Goal: Check status

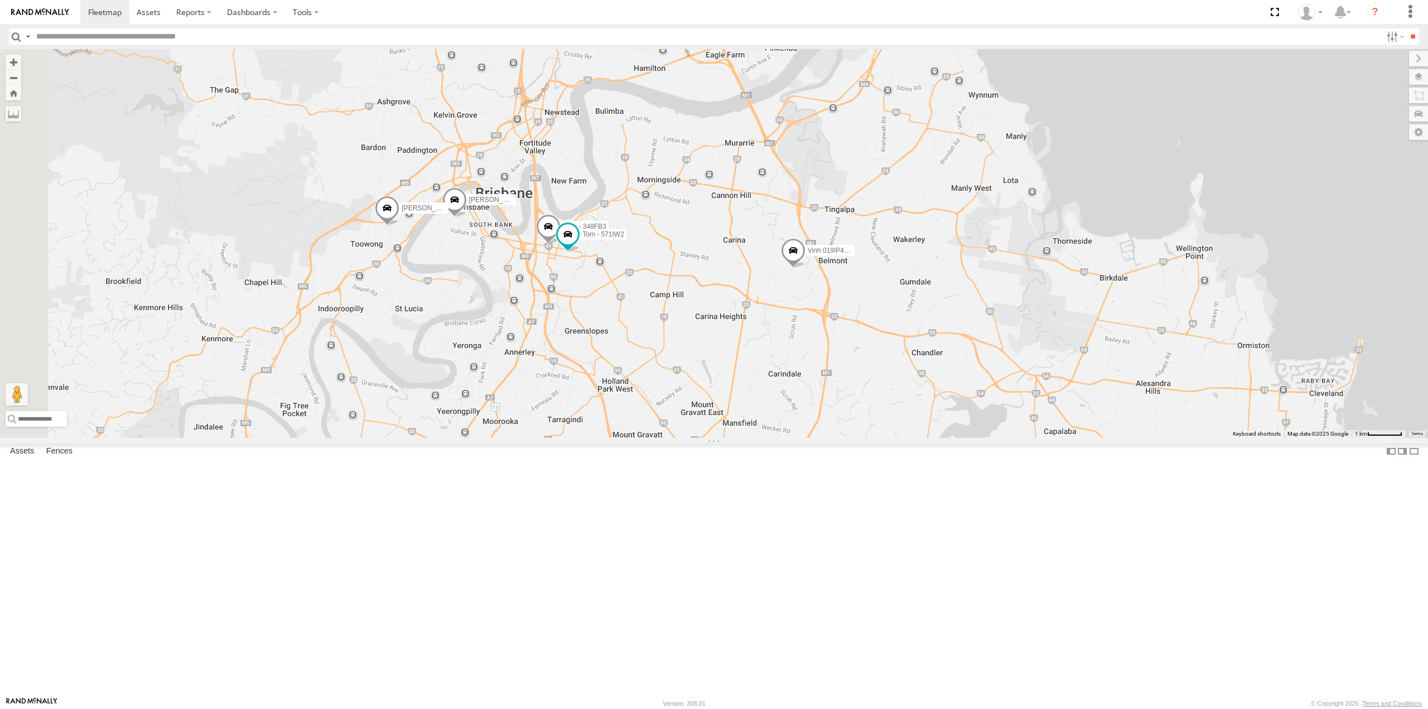
drag, startPoint x: 519, startPoint y: 238, endPoint x: 651, endPoint y: 426, distance: 230.0
click at [654, 427] on div "Tom - 571IW2 Jack - 348FB3 Nathan - 017IP4 Vinh 019IP4 - Hilux Craig Williams -…" at bounding box center [714, 243] width 1428 height 388
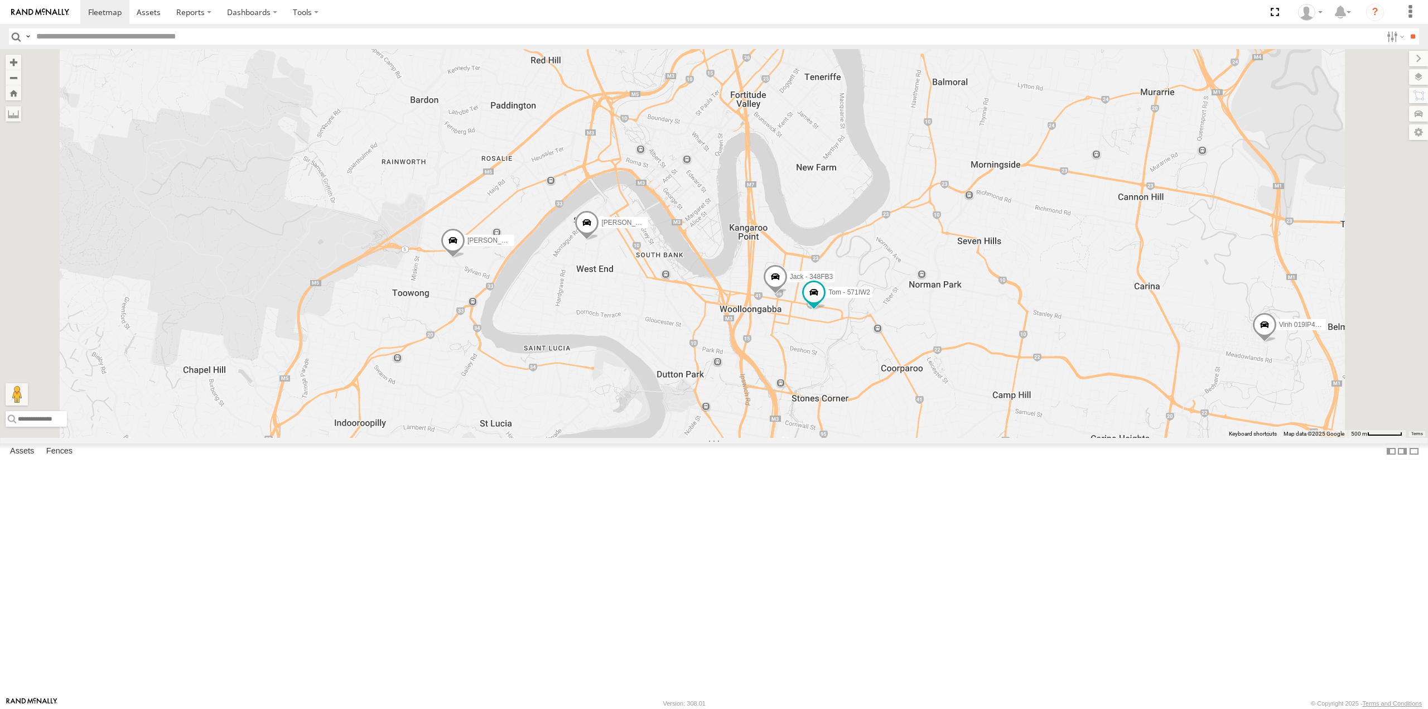
click at [56, 12] on img at bounding box center [40, 12] width 58 height 8
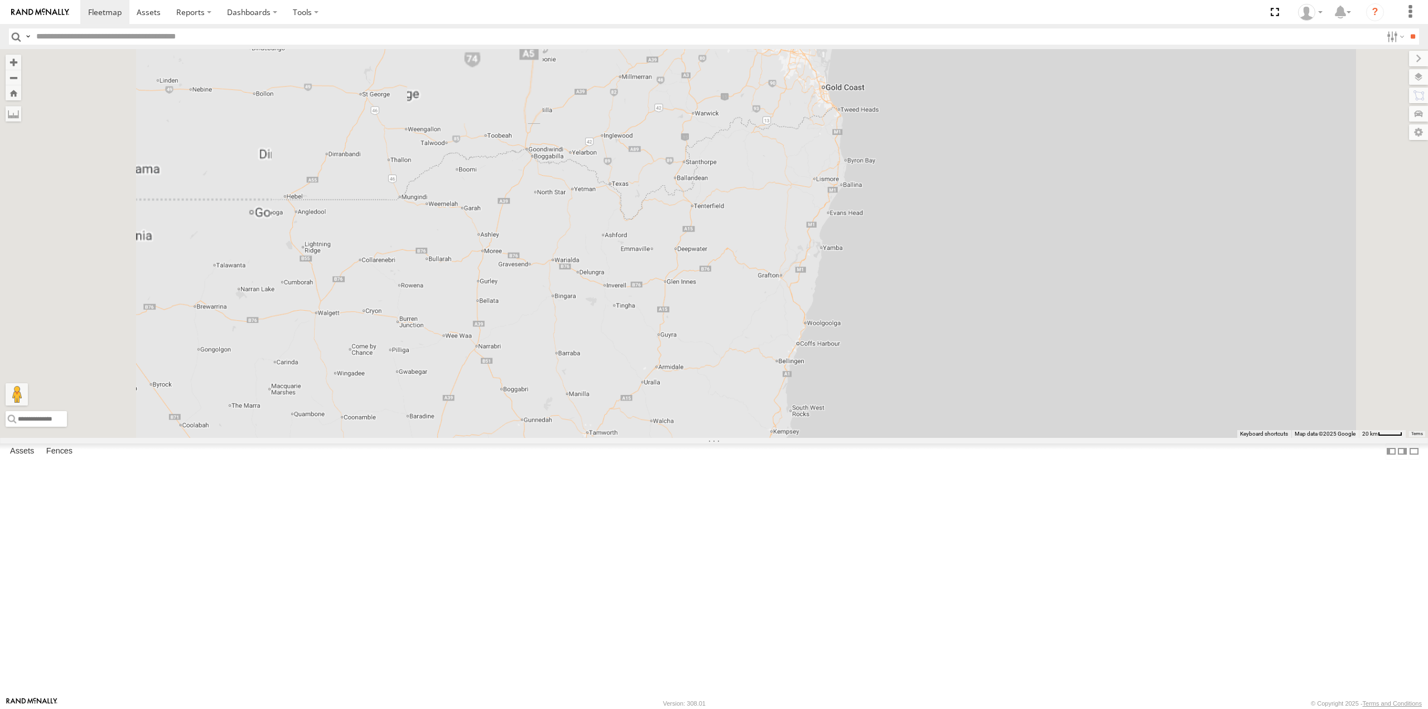
drag, startPoint x: 858, startPoint y: 197, endPoint x: 816, endPoint y: 333, distance: 142.4
click at [818, 329] on div at bounding box center [714, 243] width 1428 height 388
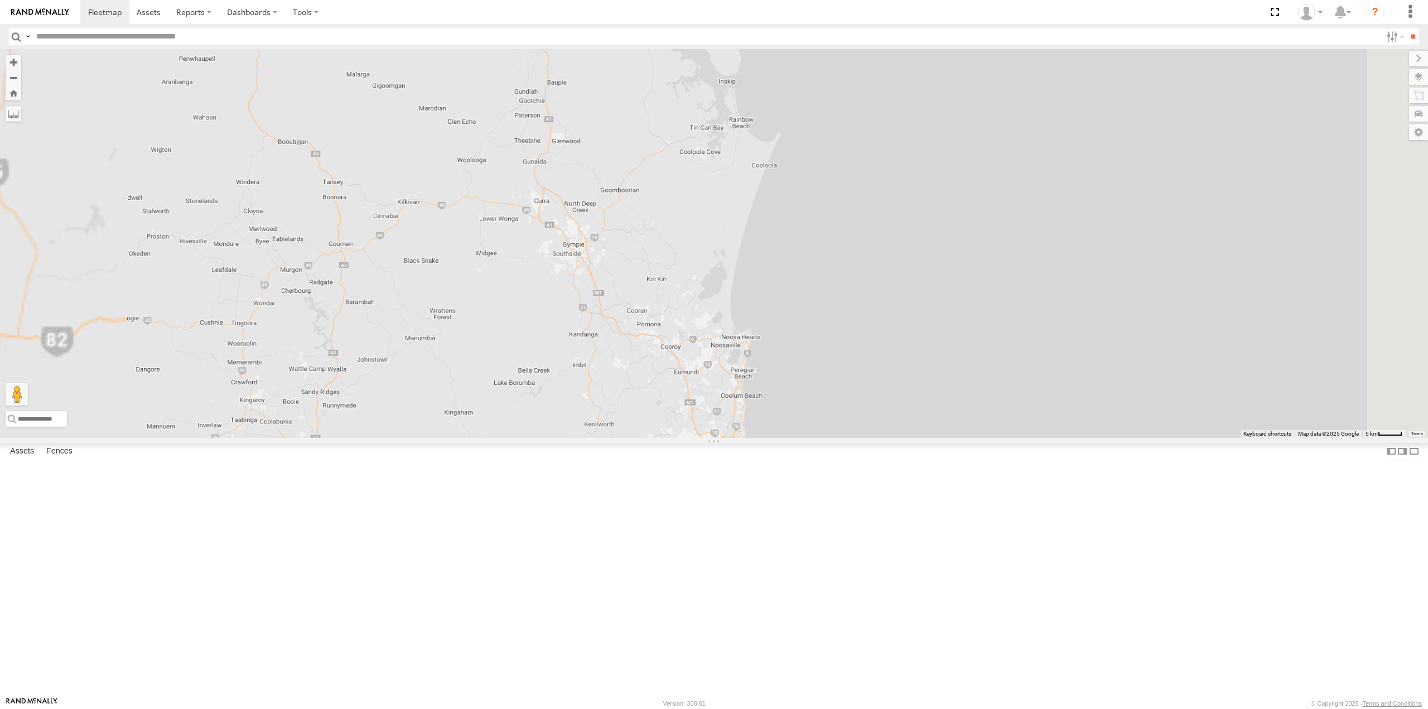
drag, startPoint x: 747, startPoint y: 479, endPoint x: 800, endPoint y: 217, distance: 267.4
click at [783, 272] on div at bounding box center [714, 243] width 1428 height 388
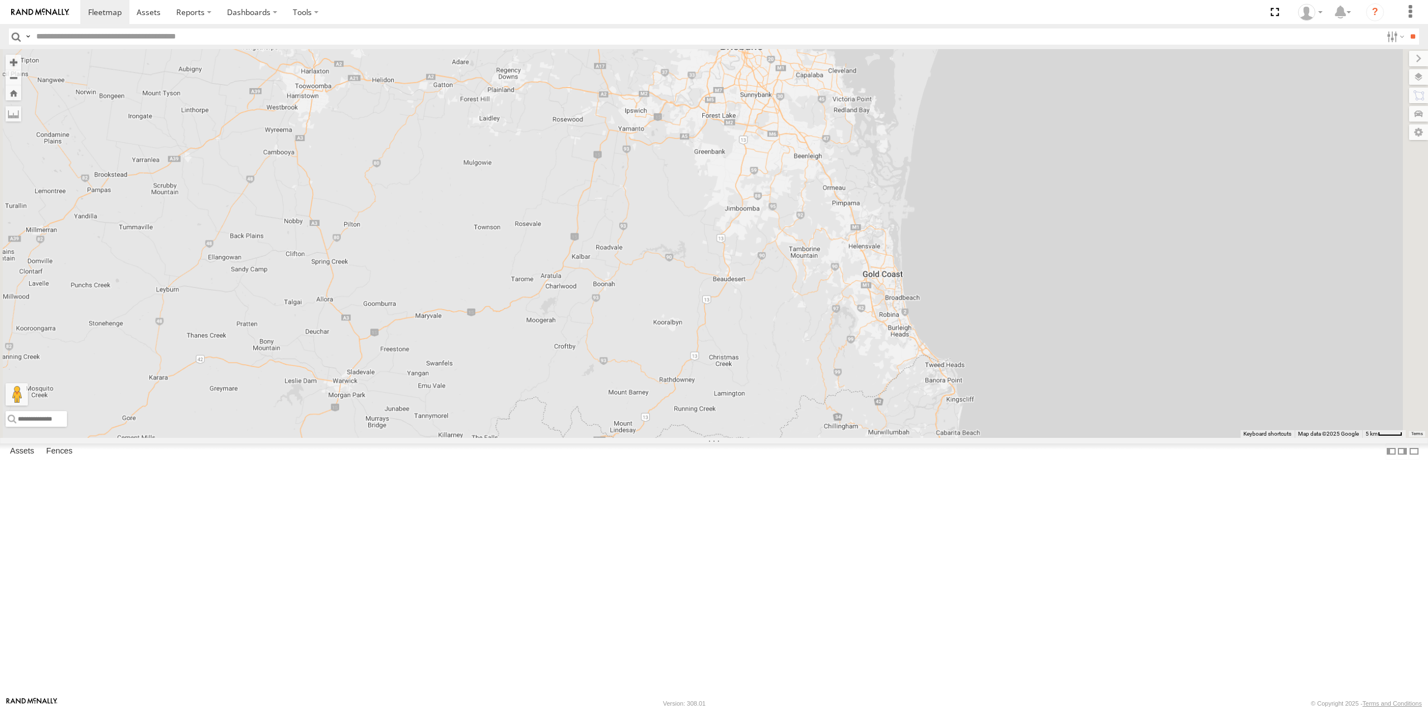
drag, startPoint x: 782, startPoint y: 350, endPoint x: 700, endPoint y: 285, distance: 104.8
click at [700, 285] on div at bounding box center [714, 243] width 1428 height 388
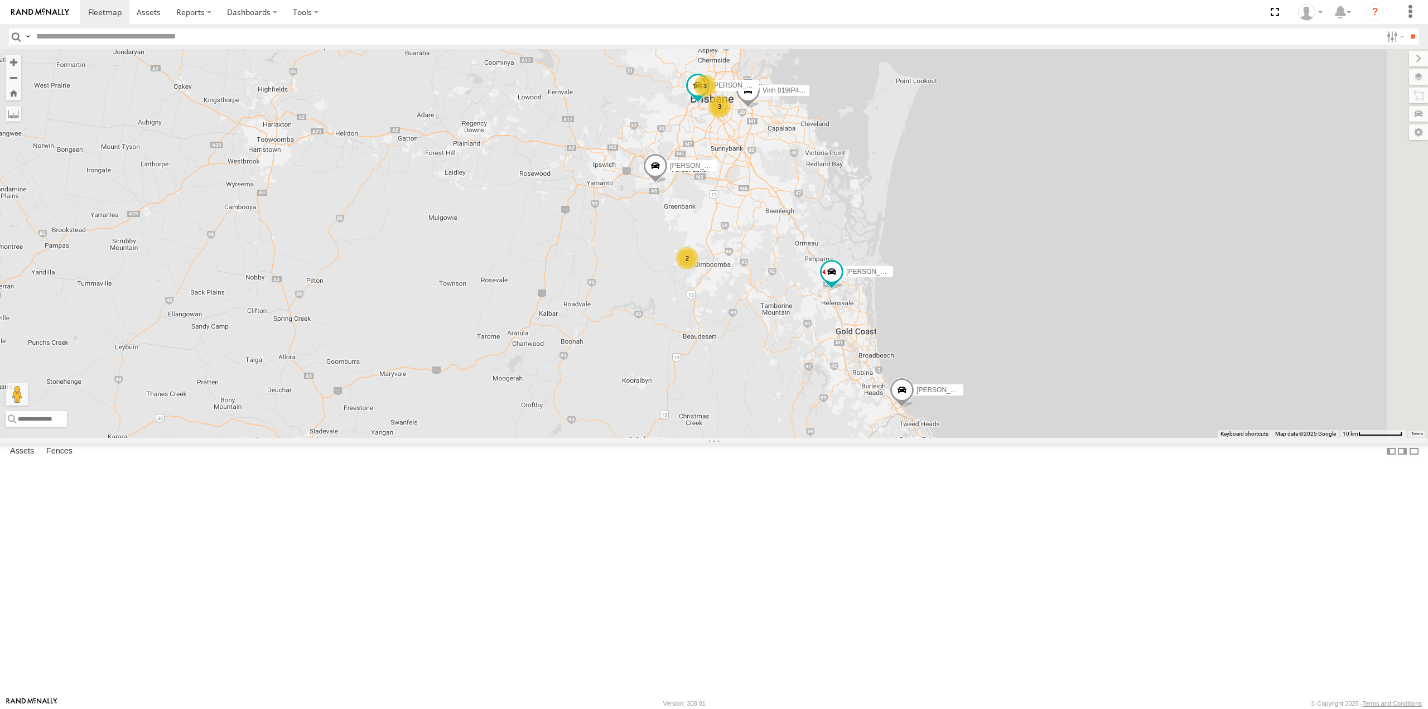
drag, startPoint x: 773, startPoint y: 160, endPoint x: 742, endPoint y: 223, distance: 70.6
click at [742, 223] on div "3 [PERSON_NAME] - Corolla [PERSON_NAME] - 347FB3 [PERSON_NAME] - 350FB3 [PERSON…" at bounding box center [714, 243] width 1428 height 388
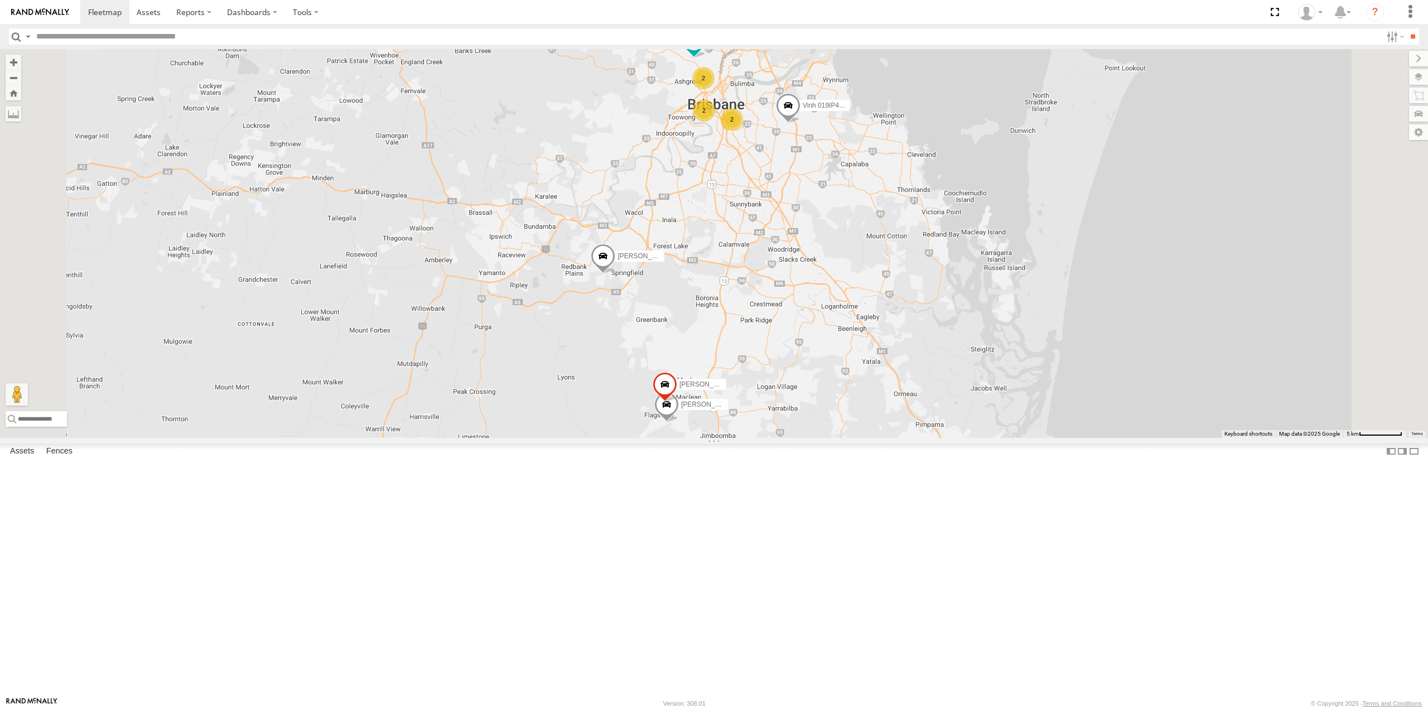
drag, startPoint x: 800, startPoint y: 283, endPoint x: 762, endPoint y: 343, distance: 70.6
click at [762, 343] on div "[PERSON_NAME] B - Corolla [PERSON_NAME] - 347FB3 [PERSON_NAME] - 350FB3 [PERSON…" at bounding box center [714, 243] width 1428 height 388
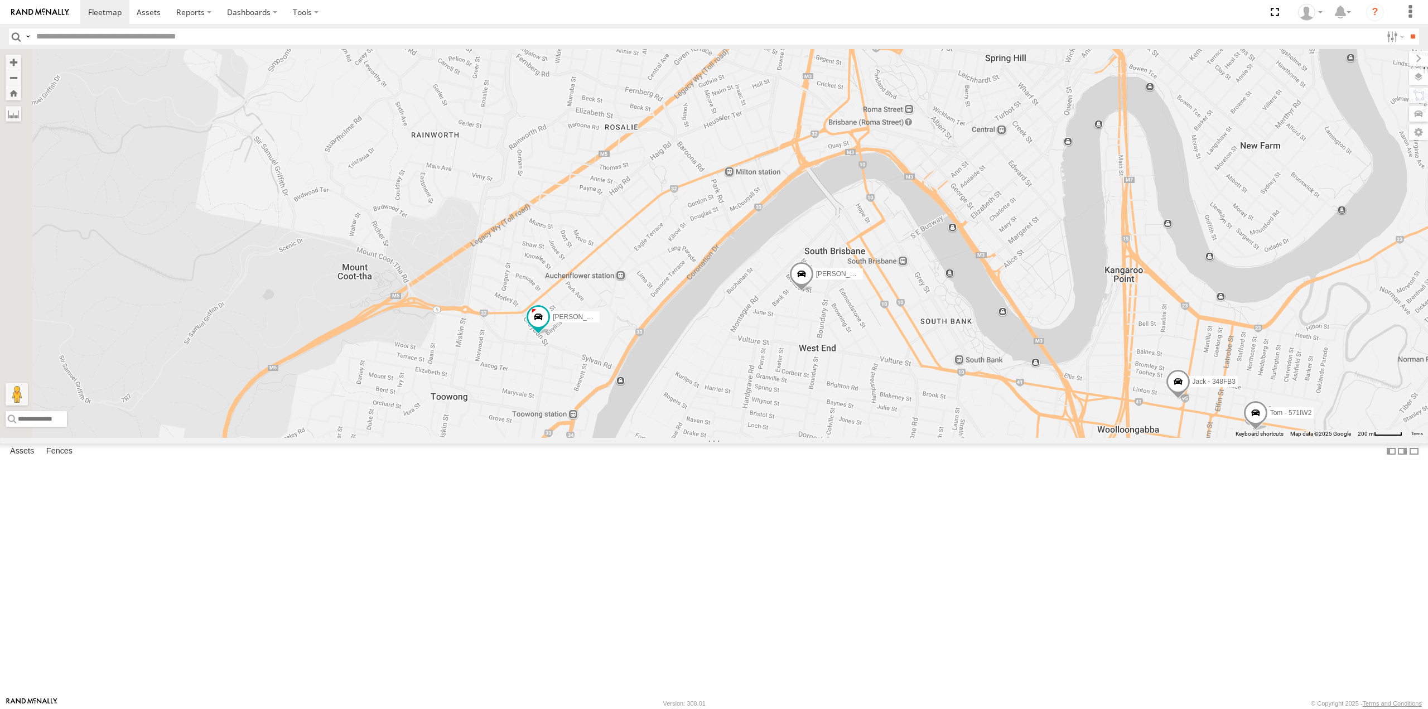
drag, startPoint x: 451, startPoint y: 475, endPoint x: 650, endPoint y: 500, distance: 200.2
click at [650, 437] on div "[PERSON_NAME] - Corolla [PERSON_NAME] - 347FB3 [PERSON_NAME] - 350FB3 [PERSON_N…" at bounding box center [714, 243] width 1428 height 388
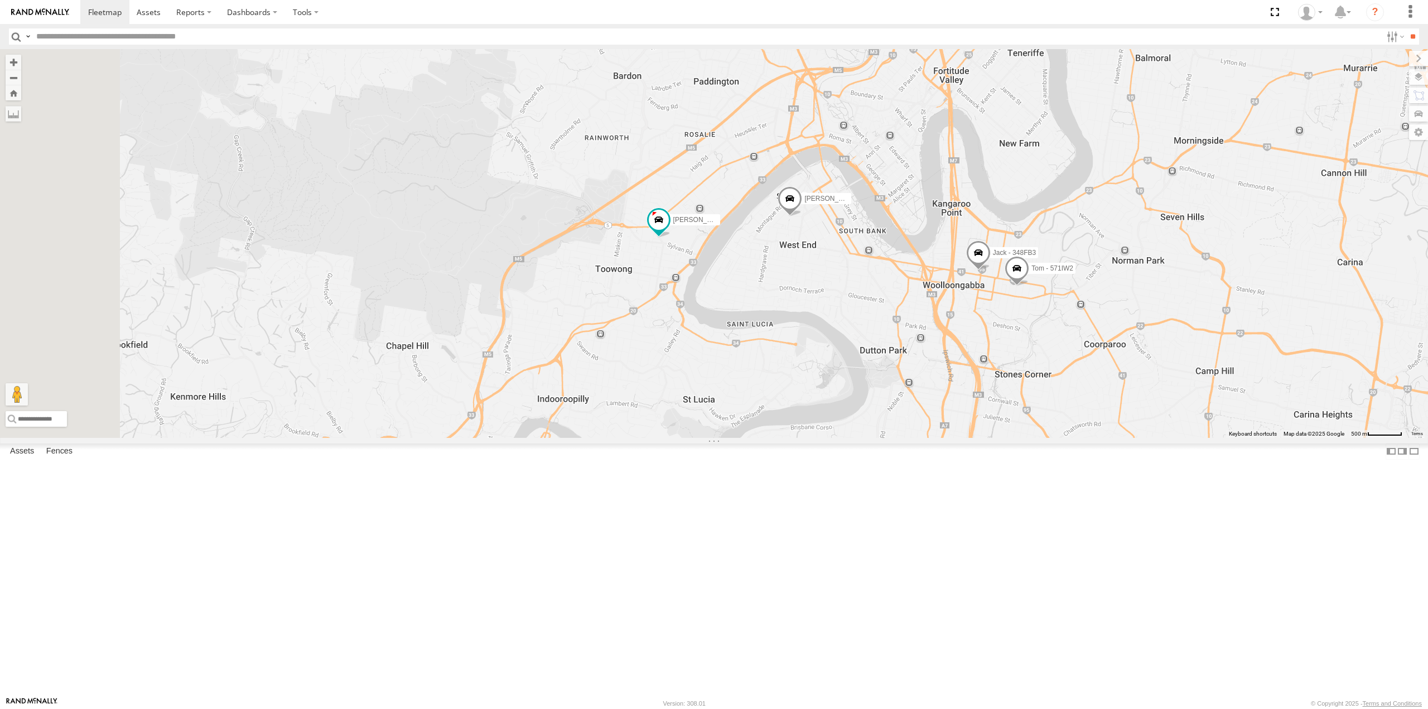
drag, startPoint x: 616, startPoint y: 509, endPoint x: 753, endPoint y: 394, distance: 178.6
click at [753, 394] on div "[PERSON_NAME] - Corolla [PERSON_NAME] - 347FB3 [PERSON_NAME] - 350FB3 [PERSON_N…" at bounding box center [714, 243] width 1428 height 388
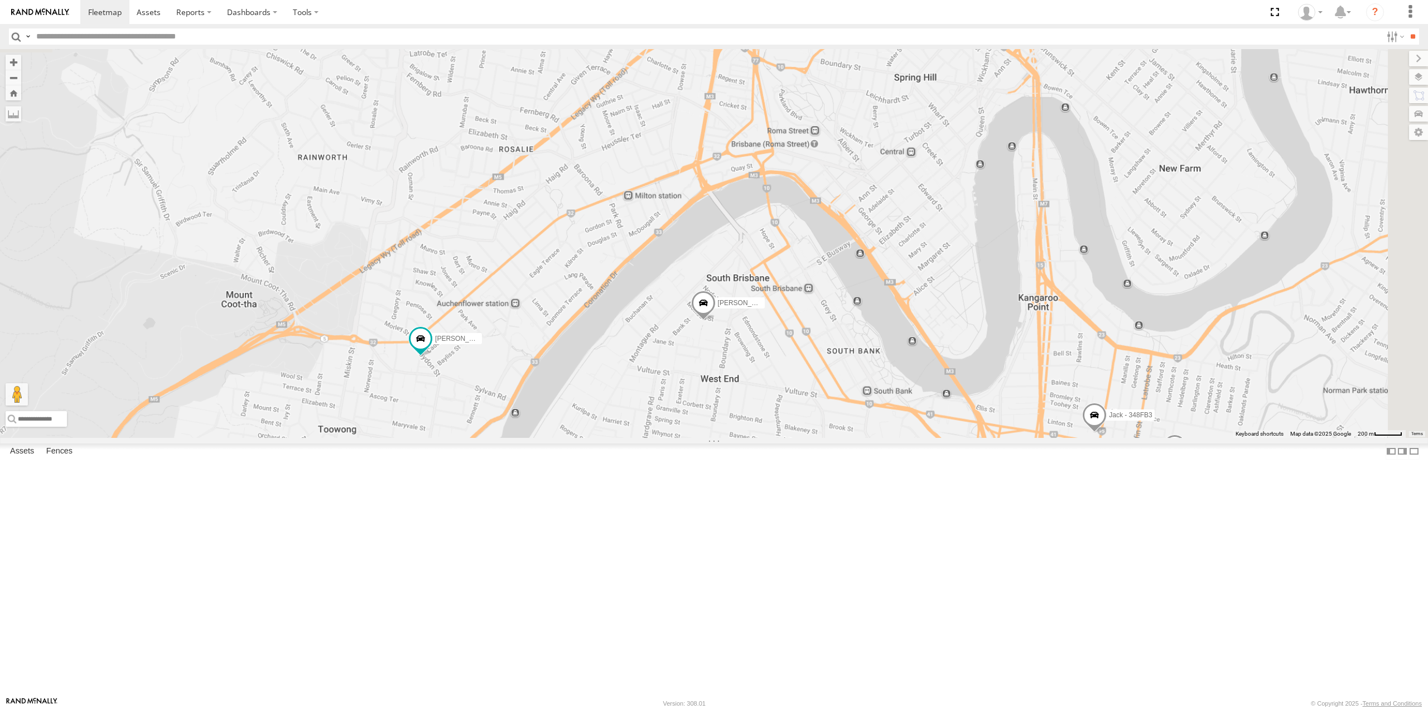
drag, startPoint x: 752, startPoint y: 175, endPoint x: 647, endPoint y: 349, distance: 203.0
click at [647, 349] on div "[PERSON_NAME] - Corolla [PERSON_NAME] - 347FB3 [PERSON_NAME] - 350FB3 [PERSON_N…" at bounding box center [714, 243] width 1428 height 388
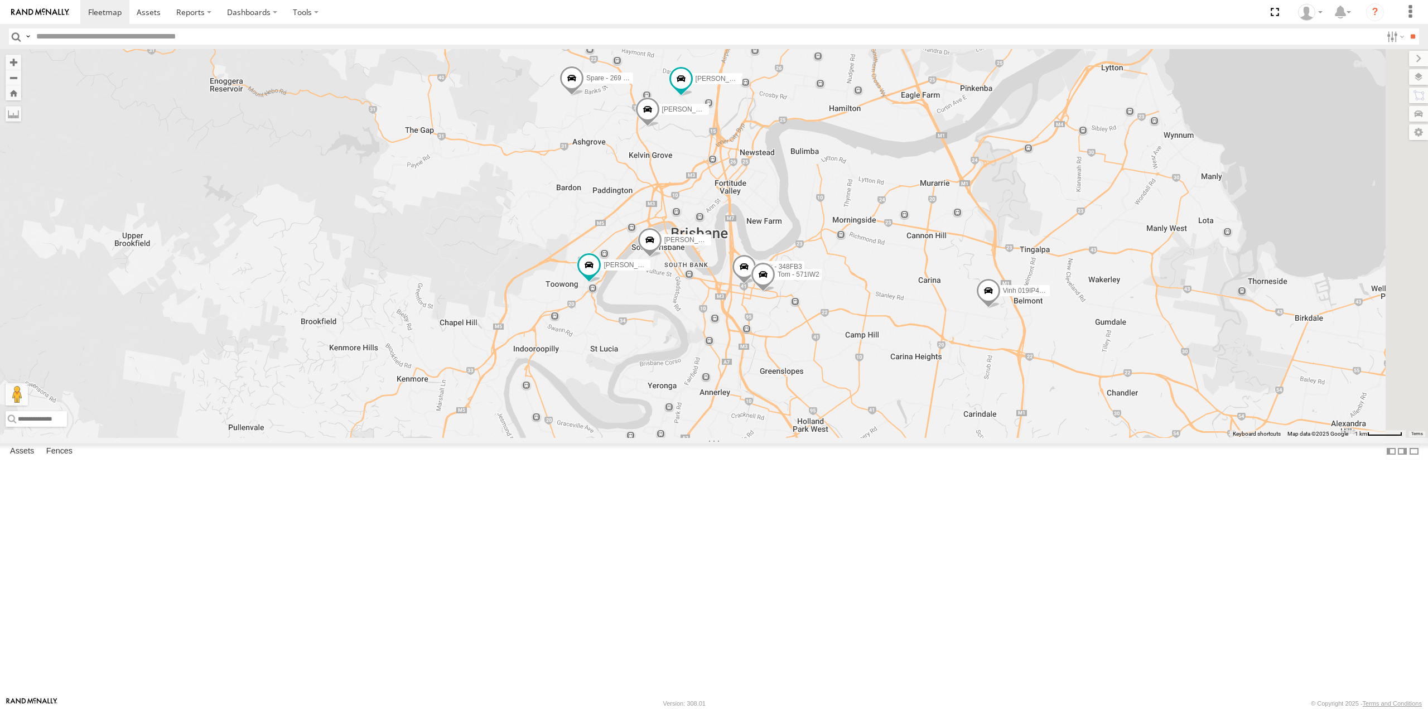
drag, startPoint x: 1009, startPoint y: 339, endPoint x: 835, endPoint y: 345, distance: 173.7
click at [835, 345] on div "[PERSON_NAME] - 017IP4 [PERSON_NAME] - 063 EB2 [PERSON_NAME] - 571IW2 [PERSON_N…" at bounding box center [714, 243] width 1428 height 388
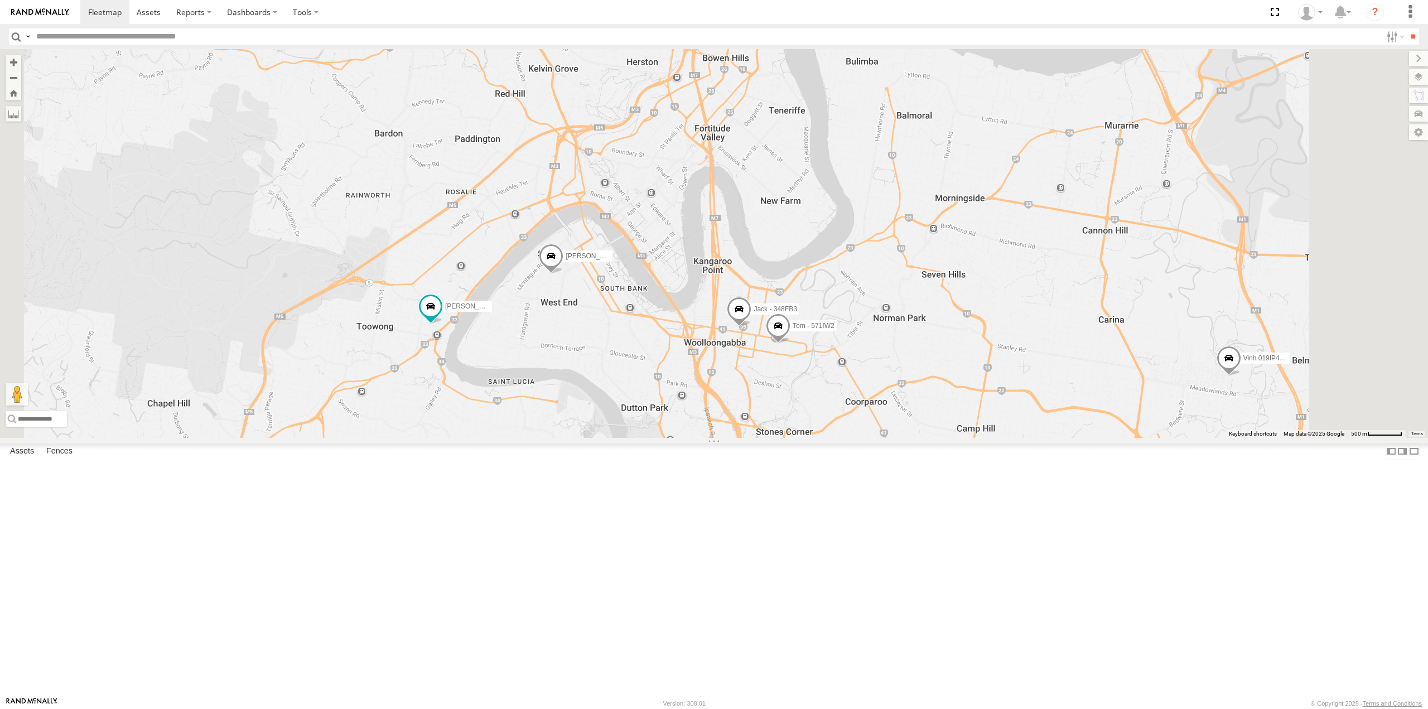
drag, startPoint x: 690, startPoint y: 277, endPoint x: 660, endPoint y: 348, distance: 76.8
click at [658, 350] on div "[PERSON_NAME] - 017IP4 [PERSON_NAME] - 063 EB2 [PERSON_NAME] - 571IW2 [PERSON_N…" at bounding box center [714, 243] width 1428 height 388
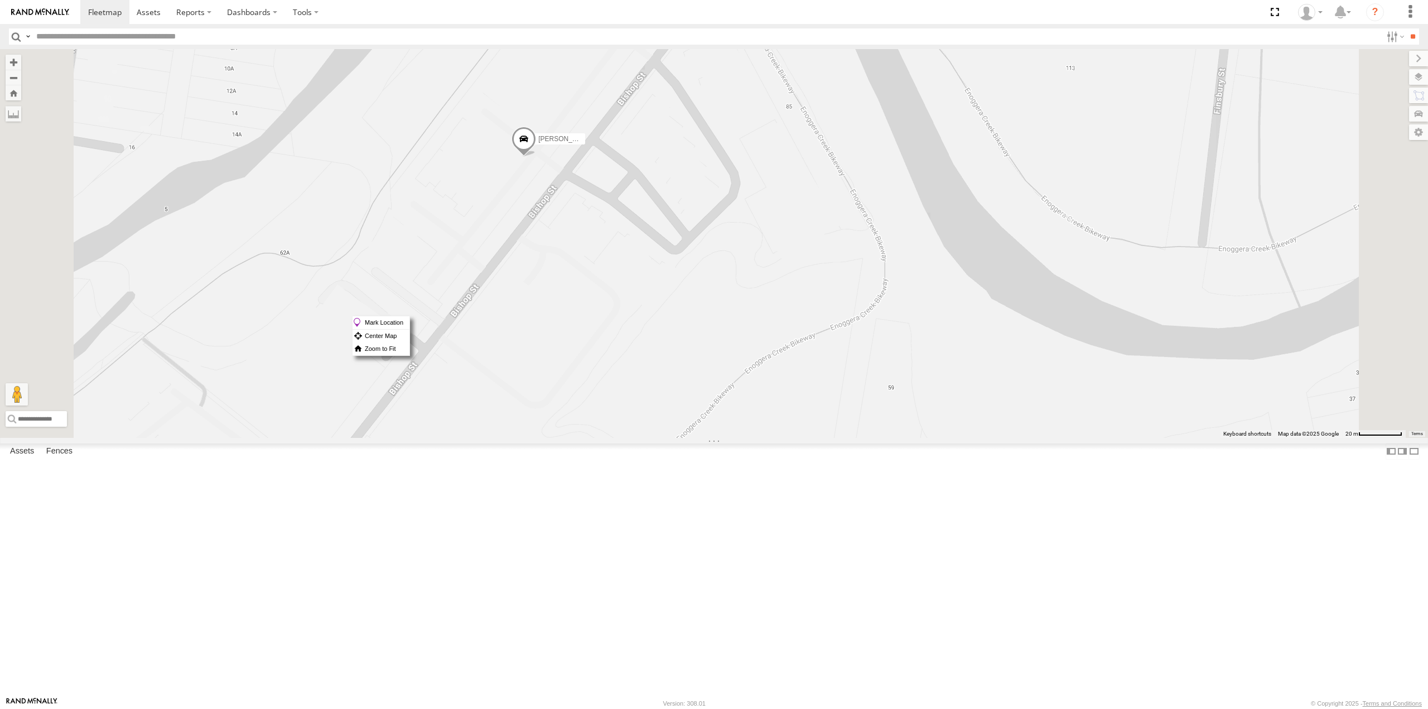
click at [606, 398] on div "[PERSON_NAME] - 017IP4 [PERSON_NAME] - 063 EB2 [PERSON_NAME] - 571IW2 [PERSON_N…" at bounding box center [714, 243] width 1428 height 388
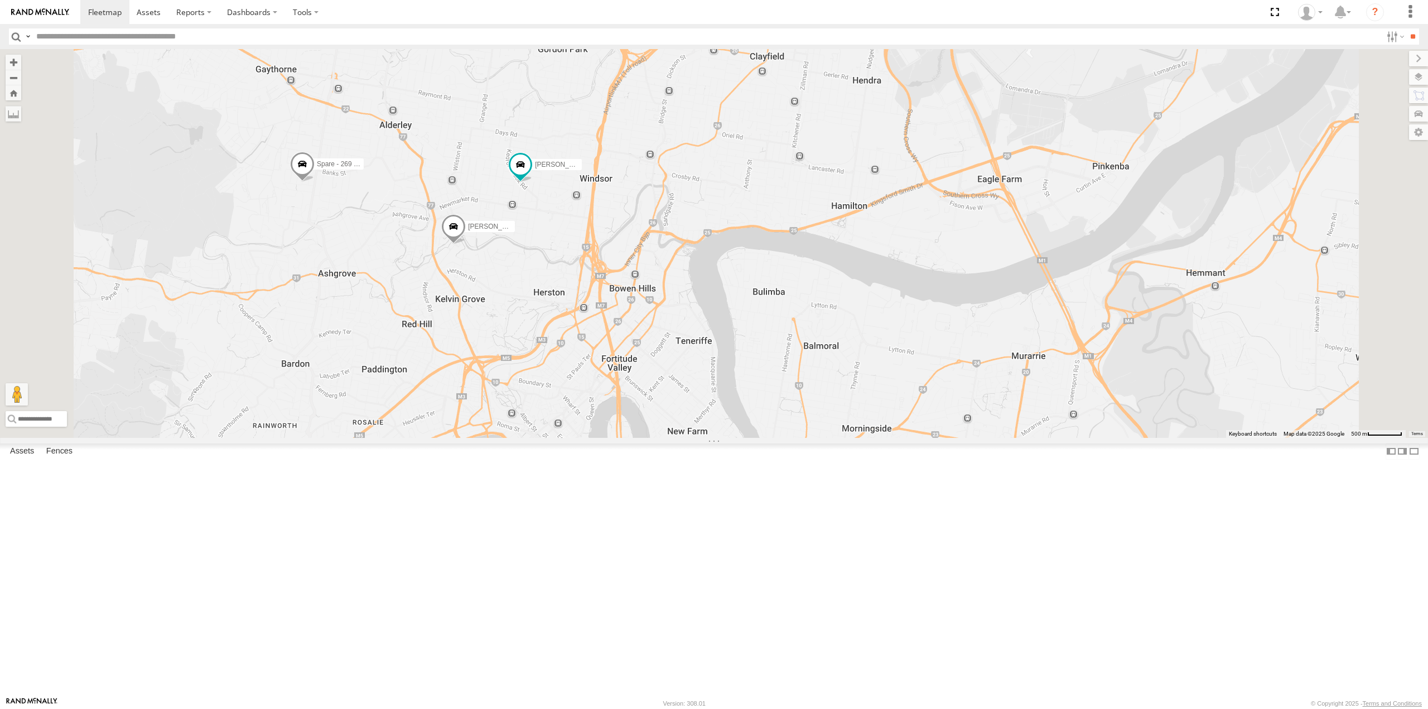
drag, startPoint x: 625, startPoint y: 469, endPoint x: 612, endPoint y: 451, distance: 22.7
click at [612, 437] on div "[PERSON_NAME] - 017IP4 [PERSON_NAME] - 063 EB2 [PERSON_NAME] - 571IW2 [PERSON_N…" at bounding box center [714, 243] width 1428 height 388
